Goal: Information Seeking & Learning: Learn about a topic

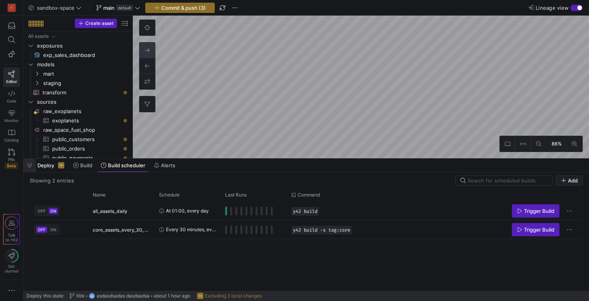
click at [33, 167] on span "button" at bounding box center [29, 164] width 12 height 13
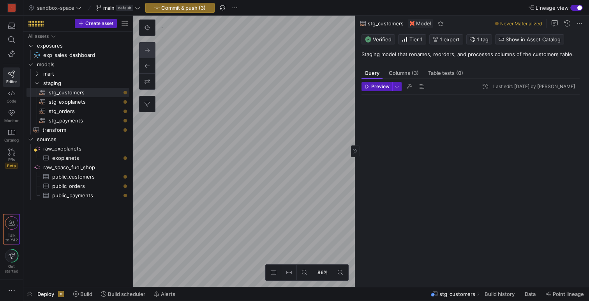
scroll to position [70, 0]
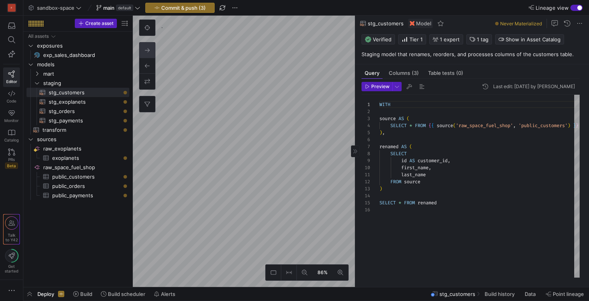
type textarea "WITH stg_orders AS ( SELECT * FROM {{ ref('stg_orders') }} ), stg_customers AS …"
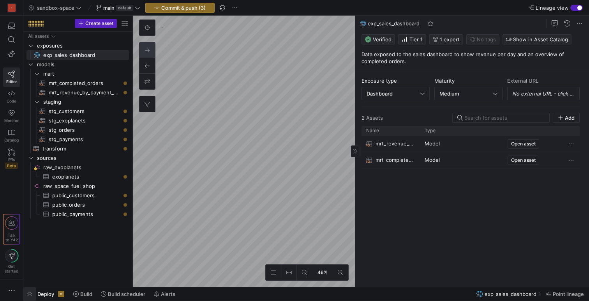
click at [29, 296] on span "button" at bounding box center [29, 293] width 12 height 13
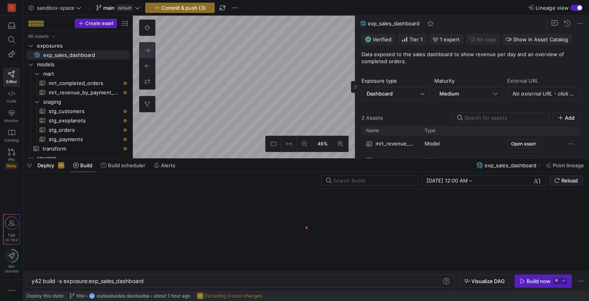
scroll to position [0, 112]
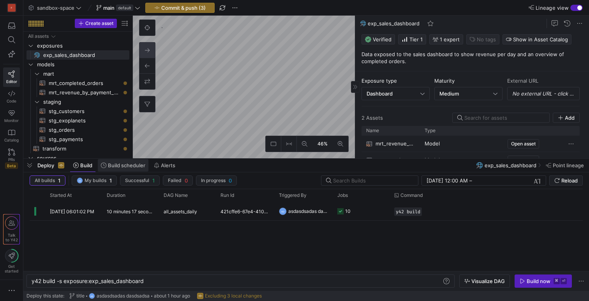
click at [130, 164] on span "Build scheduler" at bounding box center [126, 165] width 37 height 6
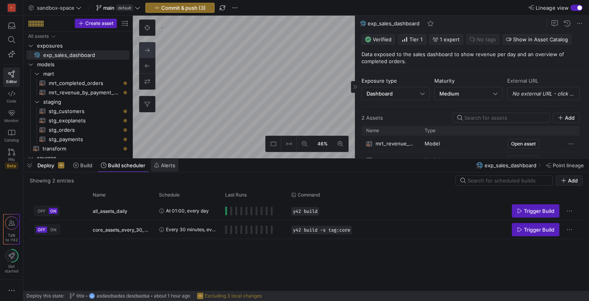
click at [169, 166] on span "Alerts" at bounding box center [168, 165] width 14 height 6
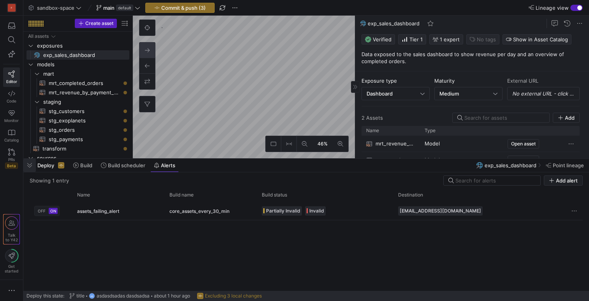
click at [29, 164] on span "button" at bounding box center [29, 164] width 12 height 13
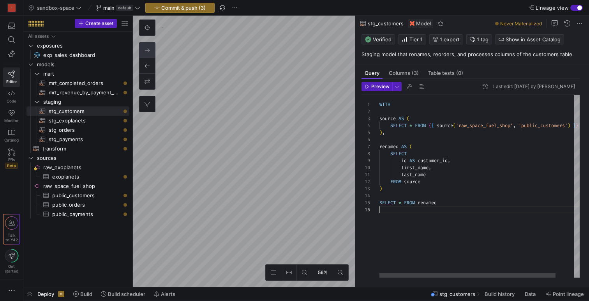
scroll to position [35, 0]
click at [431, 213] on div "WITH source AS ( SELECT * FROM { { source ( 'raw_space_fuel_shop' , 'public_cus…" at bounding box center [489, 186] width 221 height 183
type textarea "WITH source AS ( SELECT * FROM {{ source('raw_space_fuel_shop', 'public_orders'…"
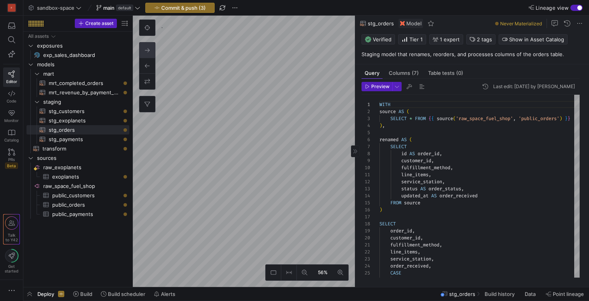
click at [402, 23] on img at bounding box center [402, 23] width 5 height 5
